Goal: Task Accomplishment & Management: Use online tool/utility

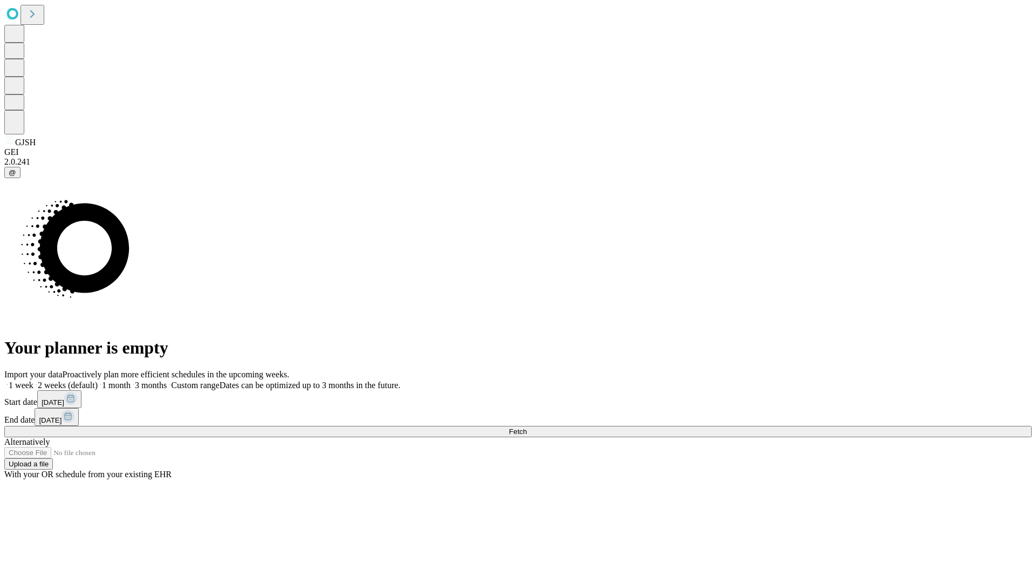
click at [527, 427] on span "Fetch" at bounding box center [518, 431] width 18 height 8
